Goal: Information Seeking & Learning: Find specific fact

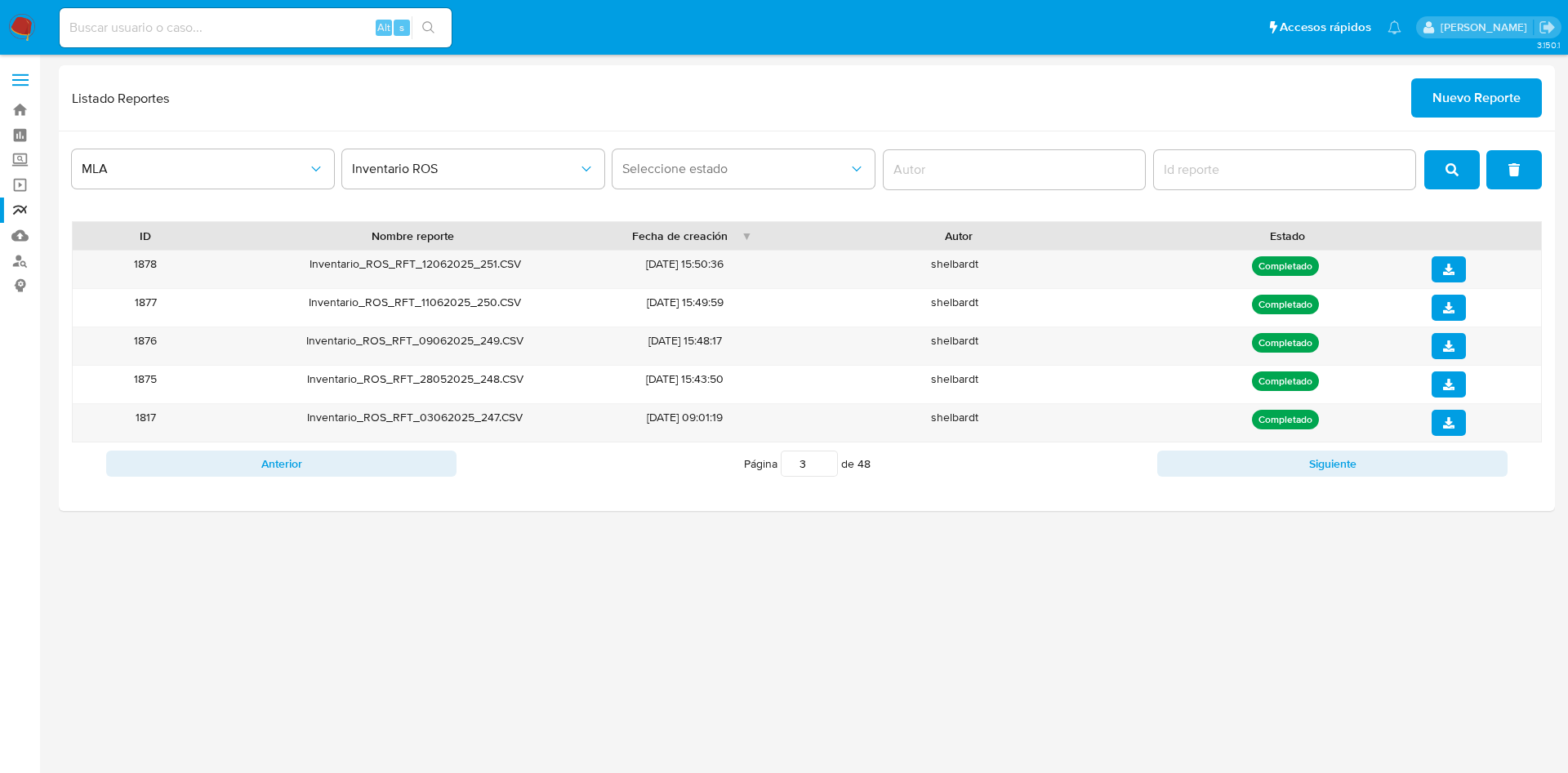
click at [198, 30] on input at bounding box center [255, 28] width 392 height 21
paste input "411921987"
click at [95, 24] on input "411921987" at bounding box center [255, 28] width 392 height 21
type input "411921987"
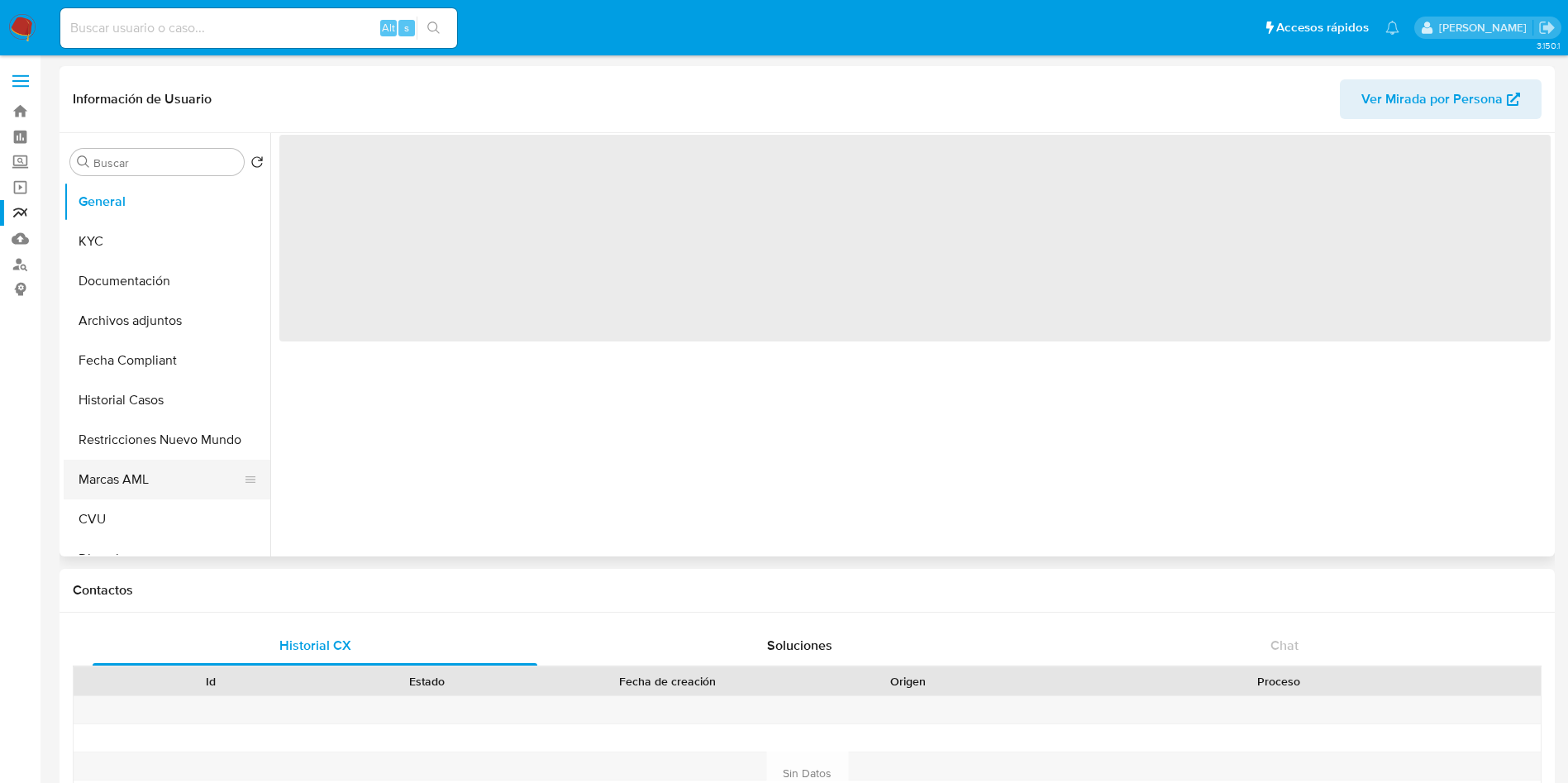
click at [137, 470] on button "Marcas AML" at bounding box center [161, 479] width 193 height 40
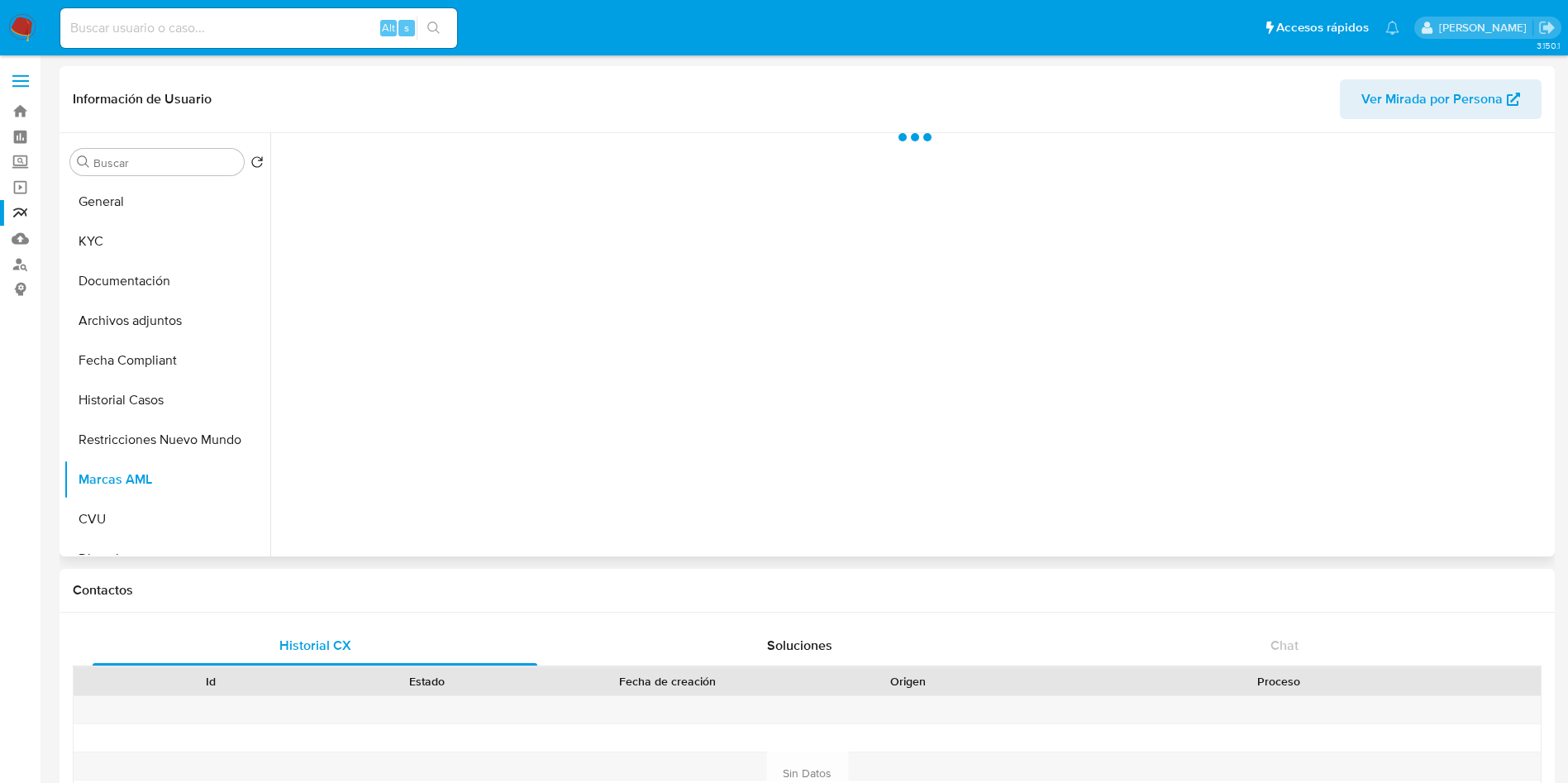
select select "10"
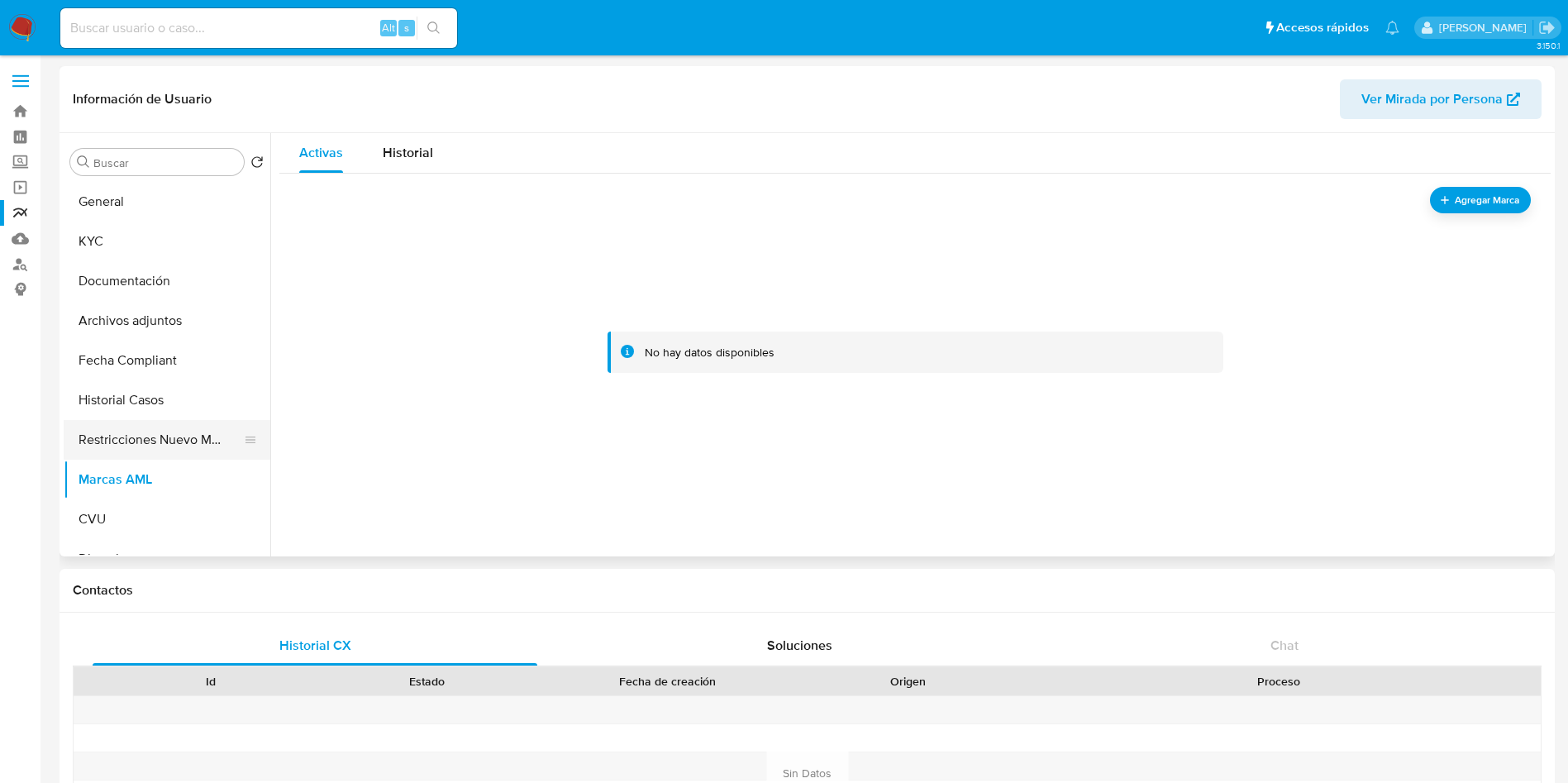
click at [150, 425] on button "Restricciones Nuevo Mundo" at bounding box center [161, 439] width 193 height 40
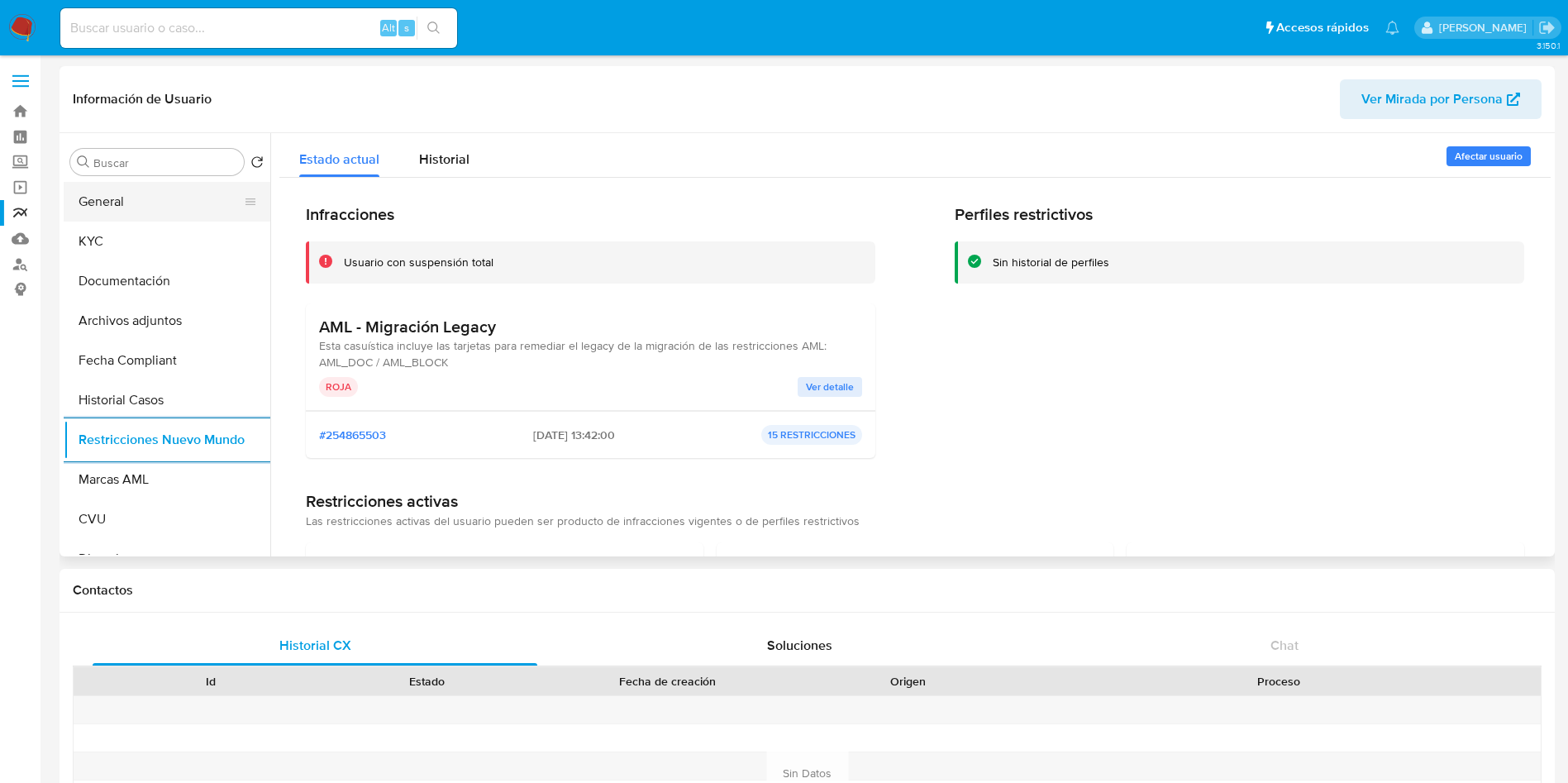
click at [136, 202] on button "General" at bounding box center [161, 201] width 193 height 40
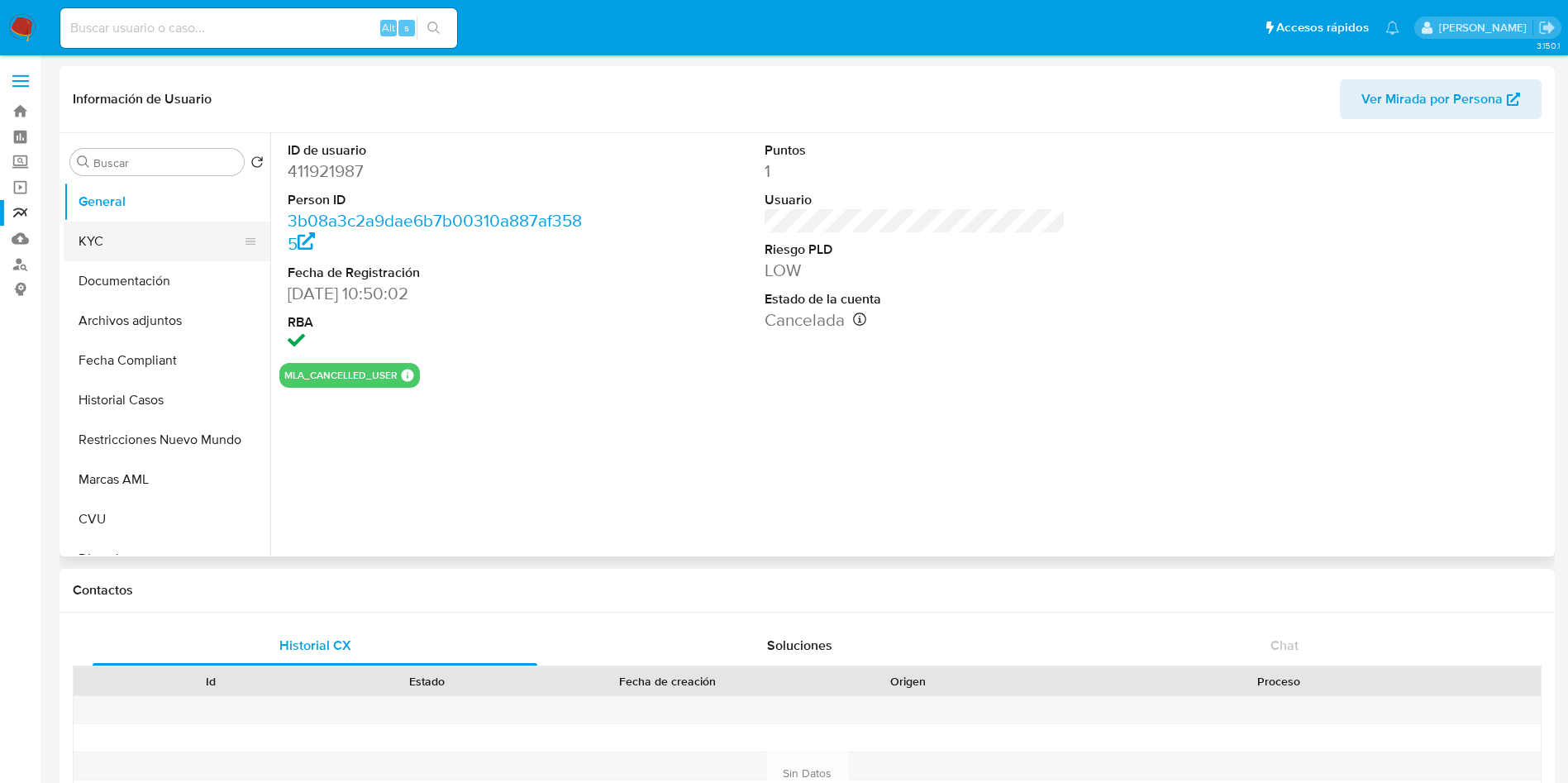
click at [161, 238] on button "KYC" at bounding box center [161, 241] width 193 height 40
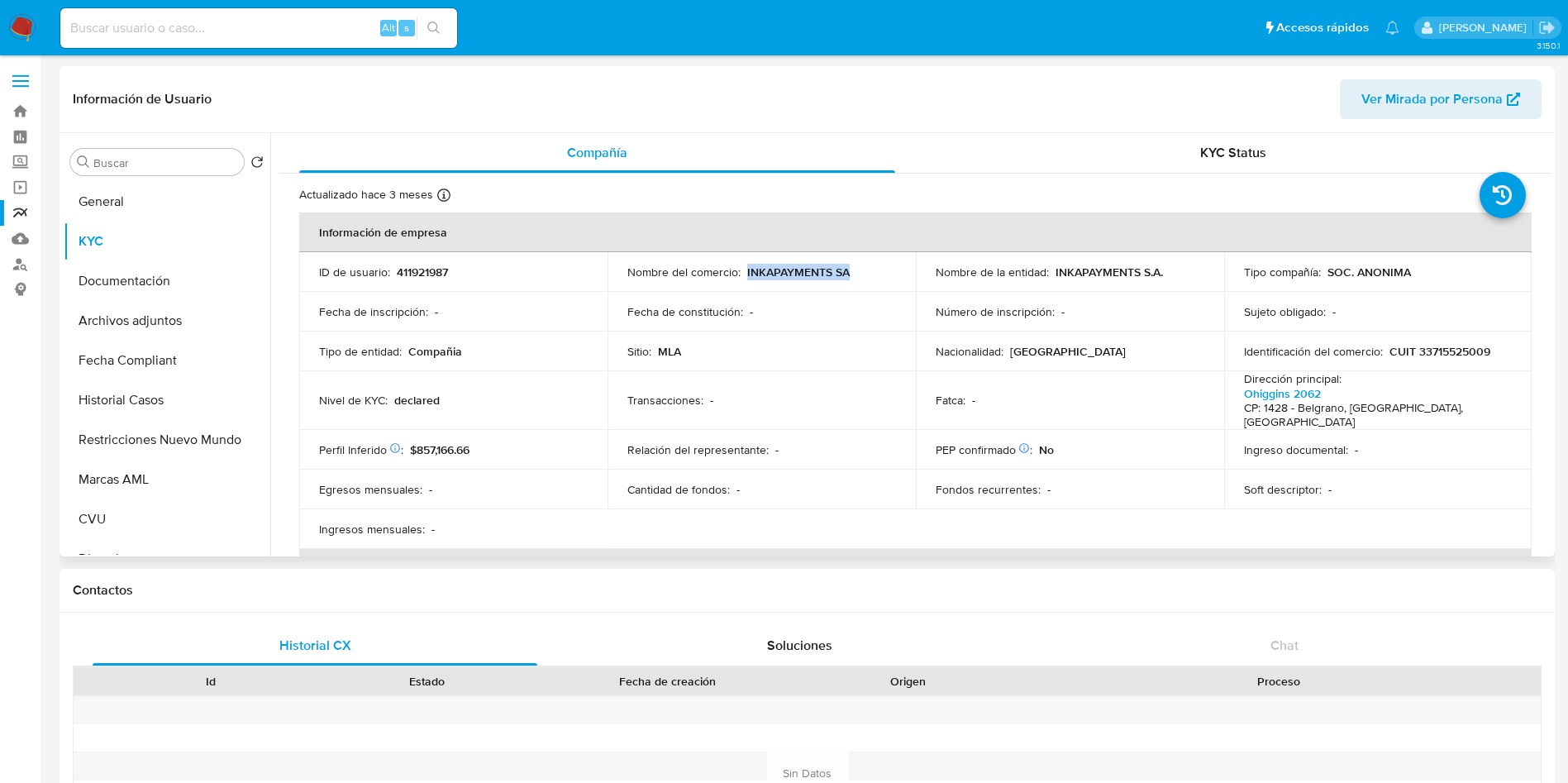
drag, startPoint x: 850, startPoint y: 272, endPoint x: 745, endPoint y: 274, distance: 105.0
click at [745, 274] on div "Nombre del comercio : INKAPAYMENTS SA" at bounding box center [762, 271] width 269 height 15
copy p "INKAPAYMENTS SA"
drag, startPoint x: 1169, startPoint y: 273, endPoint x: 1069, endPoint y: 274, distance: 100.0
click at [1052, 273] on div "Nombre de la entidad : INKAPAYMENTS S.A." at bounding box center [1070, 271] width 269 height 15
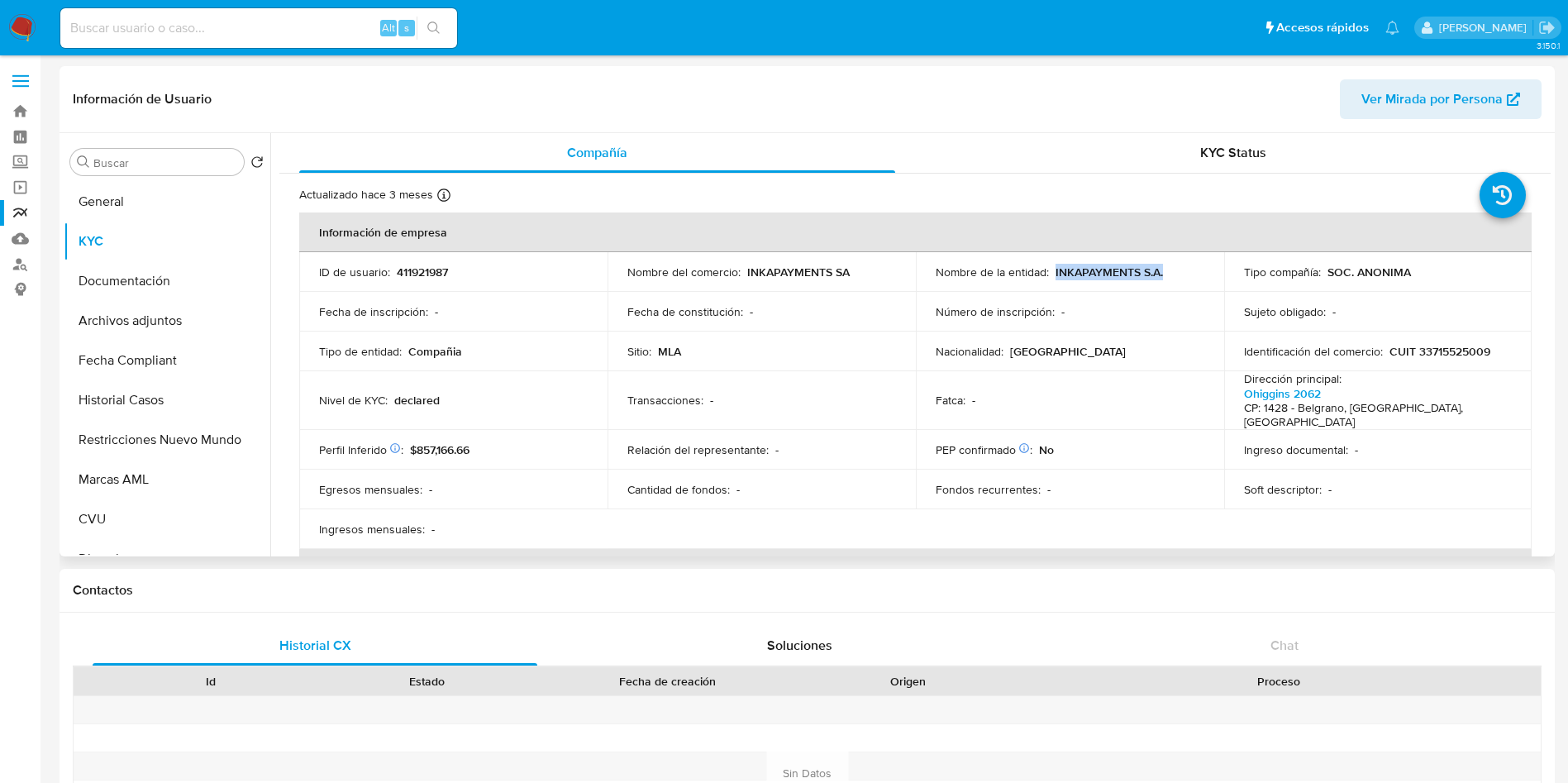
copy p "INKAPAYMENTS S.A."
